Goal: Task Accomplishment & Management: Use online tool/utility

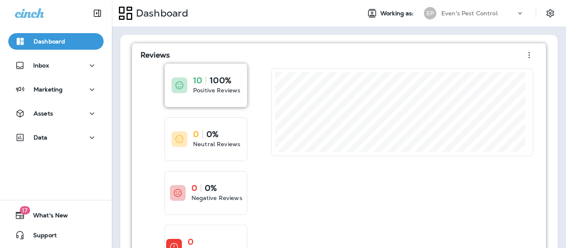
click at [215, 86] on p "Positive Reviews" at bounding box center [216, 90] width 47 height 8
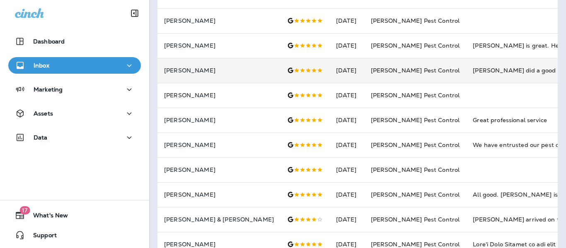
scroll to position [83, 0]
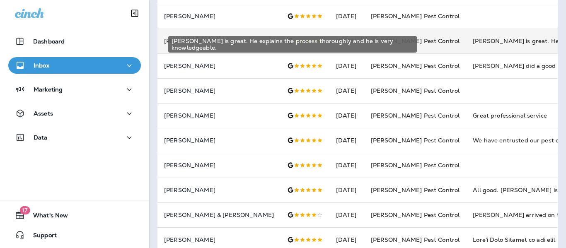
click at [477, 41] on div "[PERSON_NAME] is great. He explains the process thoroughly and he is very knowl…" at bounding box center [528, 41] width 111 height 8
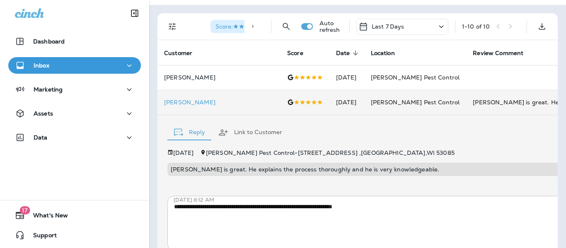
scroll to position [0, 0]
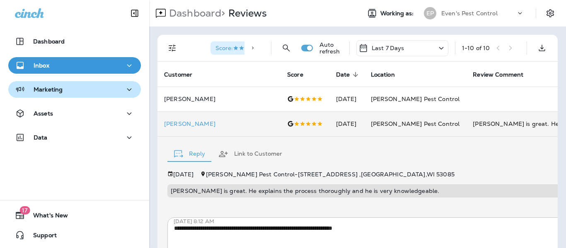
click at [68, 86] on div "Marketing" at bounding box center [74, 90] width 119 height 10
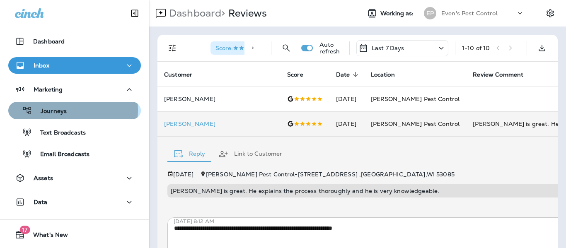
click at [72, 110] on div "Journeys" at bounding box center [75, 110] width 126 height 12
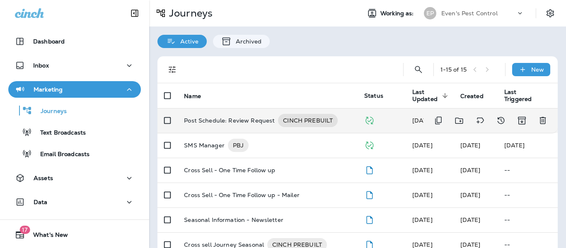
click at [238, 122] on p "Post Schedule: Review Request" at bounding box center [229, 120] width 91 height 13
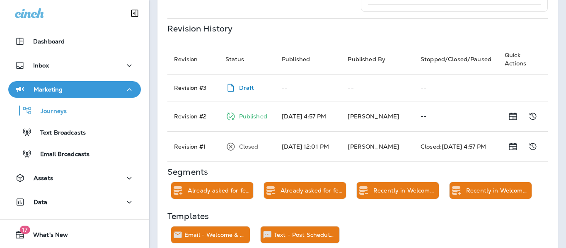
scroll to position [389, 0]
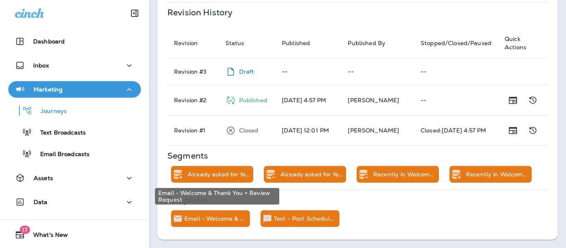
click at [231, 223] on div "Email - Welcome & Thank You + Review Request" at bounding box center [216, 219] width 65 height 17
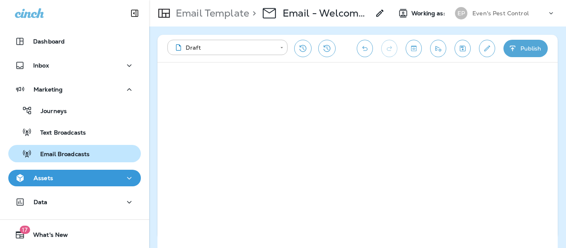
click at [56, 151] on p "Email Broadcasts" at bounding box center [61, 155] width 58 height 8
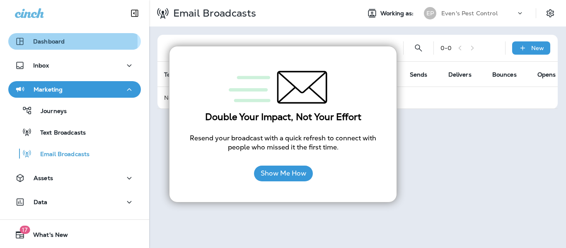
click at [39, 42] on p "Dashboard" at bounding box center [49, 41] width 32 height 7
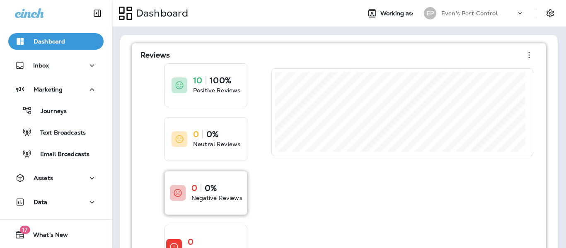
click at [235, 193] on div "0 0% Negative Reviews" at bounding box center [217, 193] width 51 height 18
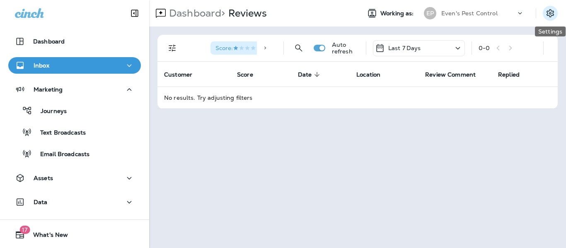
click at [547, 14] on icon "Settings" at bounding box center [550, 13] width 7 height 8
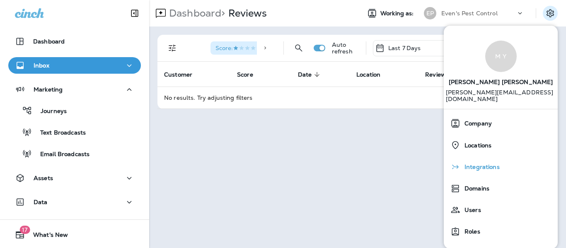
click at [490, 159] on div "Integrations" at bounding box center [500, 167] width 107 height 17
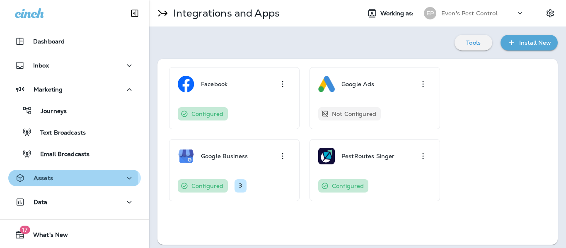
click at [51, 180] on p "Assets" at bounding box center [43, 178] width 19 height 7
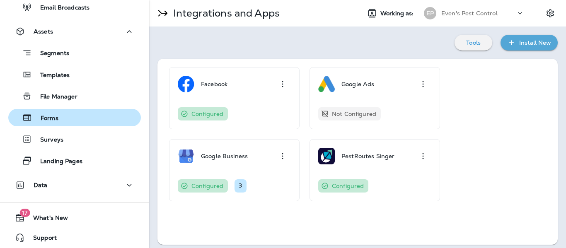
scroll to position [149, 0]
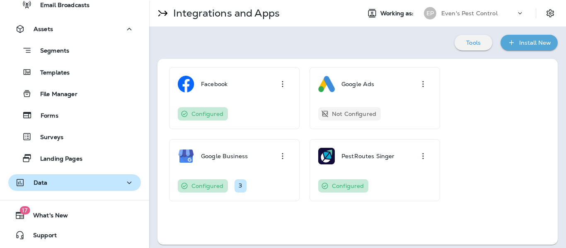
click at [56, 184] on div "Data" at bounding box center [74, 183] width 119 height 10
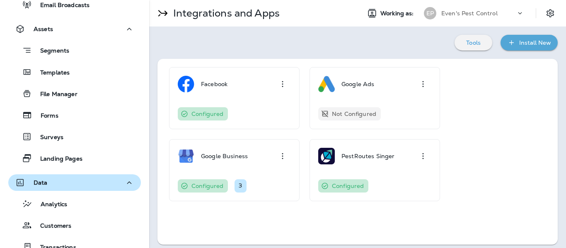
scroll to position [232, 0]
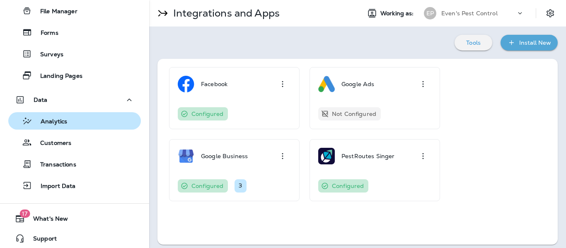
click at [61, 120] on p "Analytics" at bounding box center [49, 122] width 35 height 8
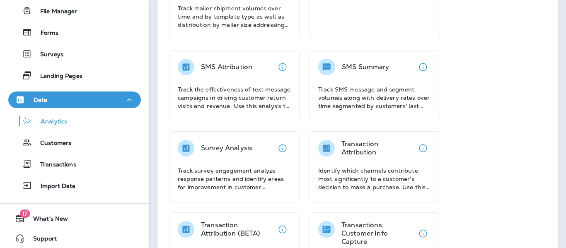
scroll to position [392, 0]
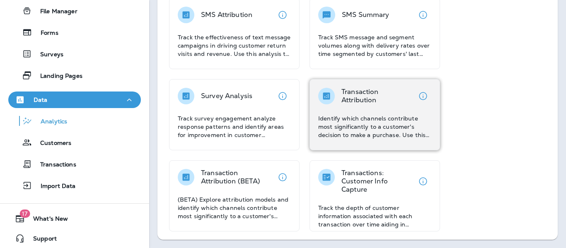
click at [349, 127] on p "Identify which channels contribute most significantly to a customer's decision …" at bounding box center [374, 126] width 113 height 25
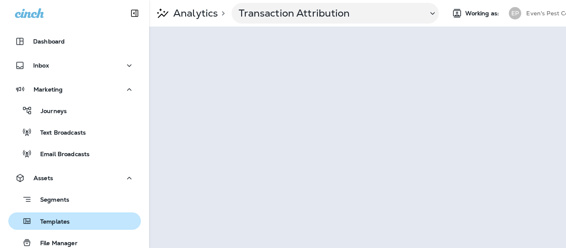
click at [78, 219] on div "Templates" at bounding box center [75, 221] width 126 height 12
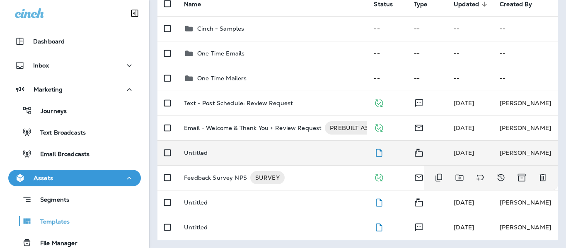
scroll to position [92, 0]
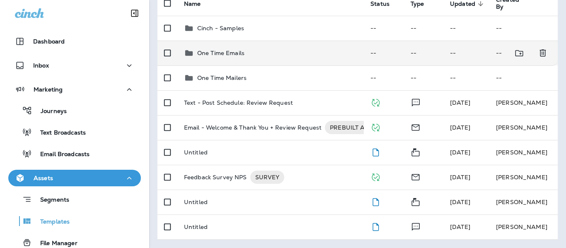
click at [220, 48] on td "One Time Emails" at bounding box center [270, 53] width 187 height 25
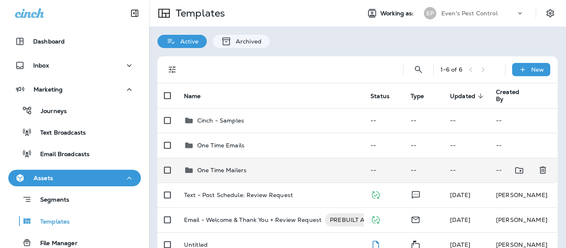
click at [230, 172] on p "One Time Mailers" at bounding box center [221, 170] width 49 height 7
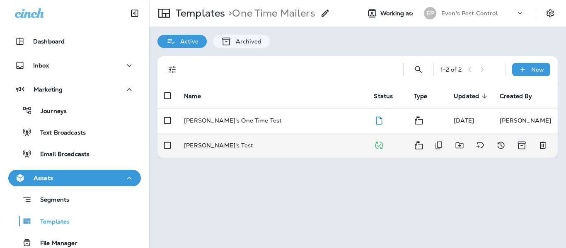
click at [211, 149] on td "[PERSON_NAME]'s Test" at bounding box center [272, 145] width 190 height 25
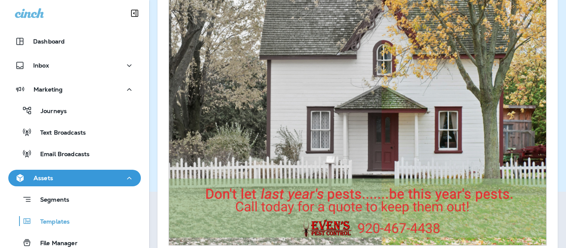
scroll to position [124, 0]
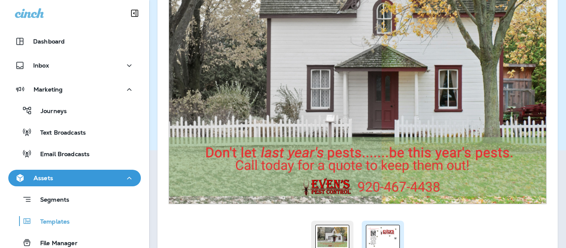
click at [396, 239] on div at bounding box center [383, 237] width 34 height 24
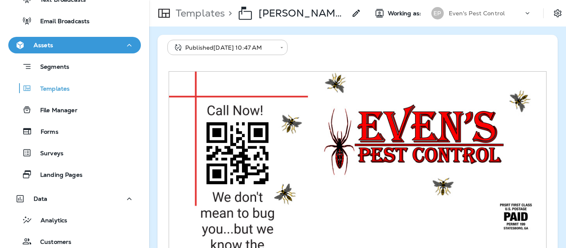
scroll to position [0, 0]
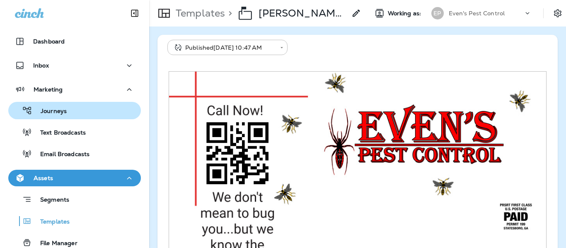
click at [81, 108] on div "Journeys" at bounding box center [75, 110] width 126 height 12
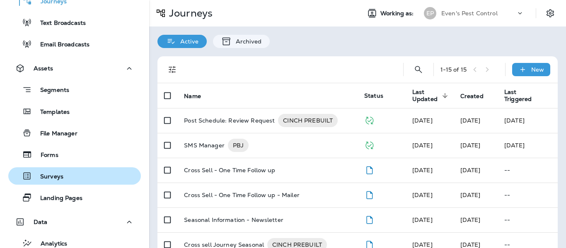
scroll to position [124, 0]
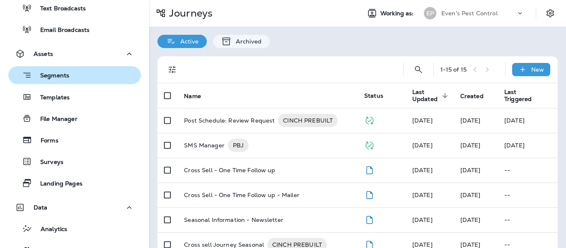
click at [61, 75] on p "Segments" at bounding box center [50, 76] width 37 height 8
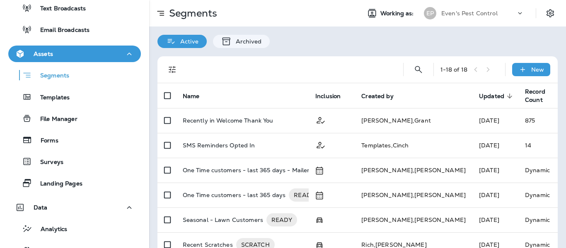
scroll to position [41, 0]
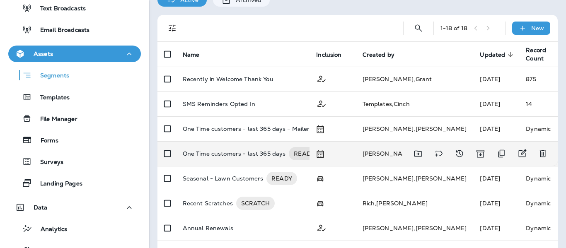
click at [230, 162] on td "One Time customers - last 365 days READY" at bounding box center [243, 153] width 134 height 25
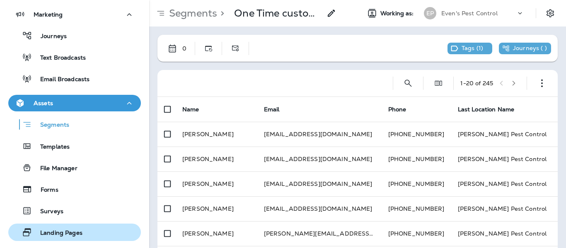
scroll to position [124, 0]
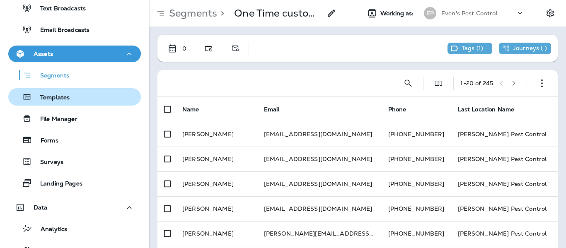
click at [73, 93] on div "Templates" at bounding box center [75, 97] width 126 height 12
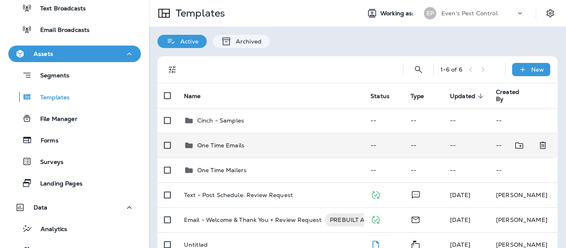
click at [235, 143] on p "One Time Emails" at bounding box center [220, 145] width 47 height 7
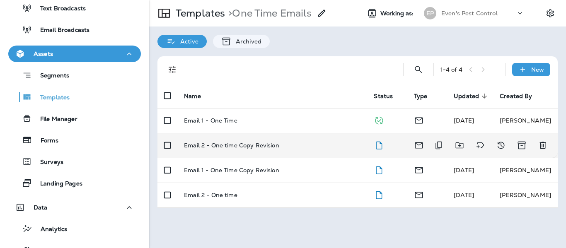
click at [232, 146] on p "Email 2 - One time Copy Revision" at bounding box center [231, 145] width 95 height 7
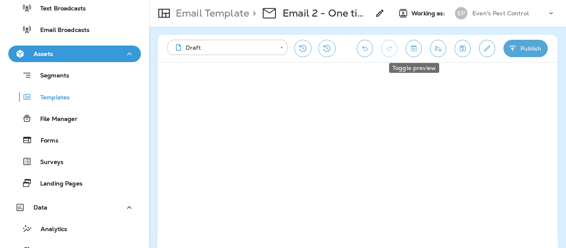
click at [412, 51] on icon "Toggle preview" at bounding box center [414, 48] width 9 height 8
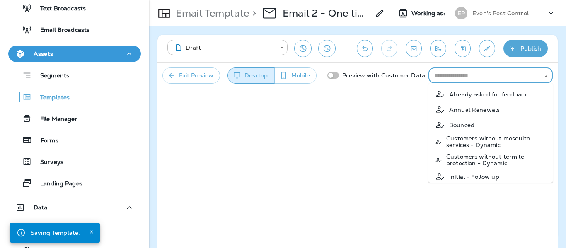
click at [507, 74] on input "text" at bounding box center [484, 75] width 106 height 10
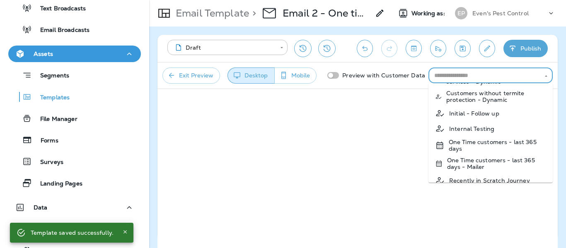
scroll to position [83, 0]
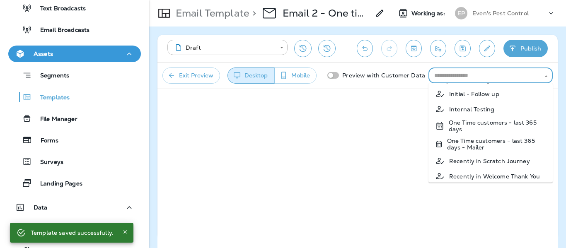
click at [519, 126] on p "One Time customers - last 365 days" at bounding box center [497, 125] width 97 height 13
type input "**********"
